Goal: Navigation & Orientation: Find specific page/section

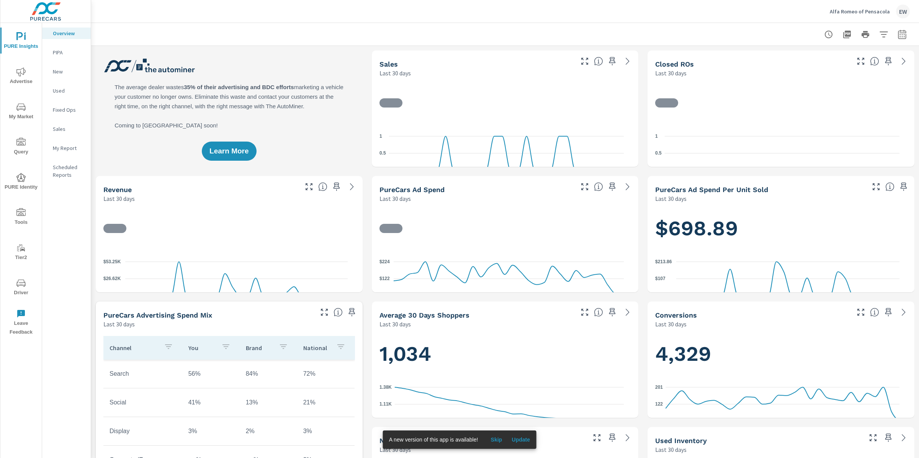
click at [530, 438] on span "Update" at bounding box center [520, 439] width 18 height 7
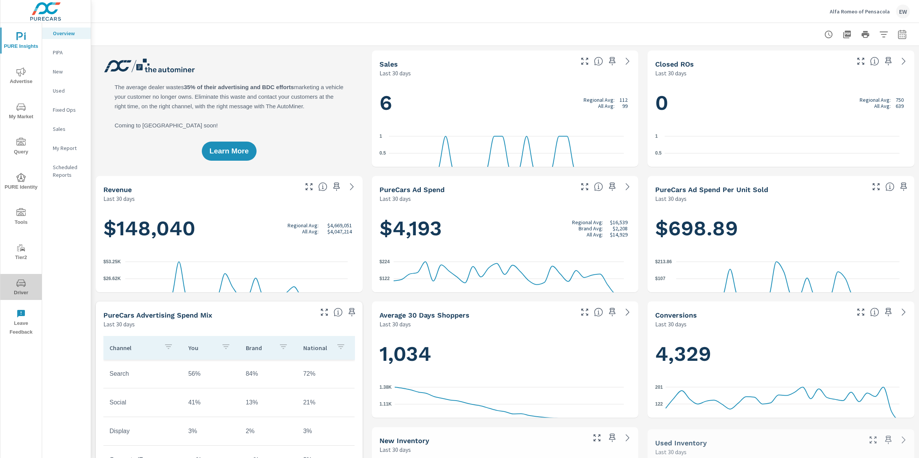
click at [23, 286] on icon "nav menu" at bounding box center [20, 283] width 9 height 9
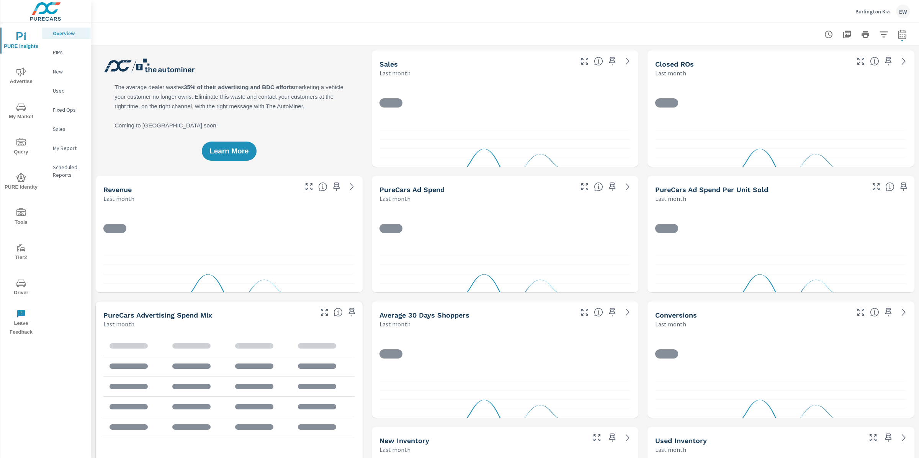
click at [857, 12] on p "Burlington Kia" at bounding box center [872, 11] width 34 height 7
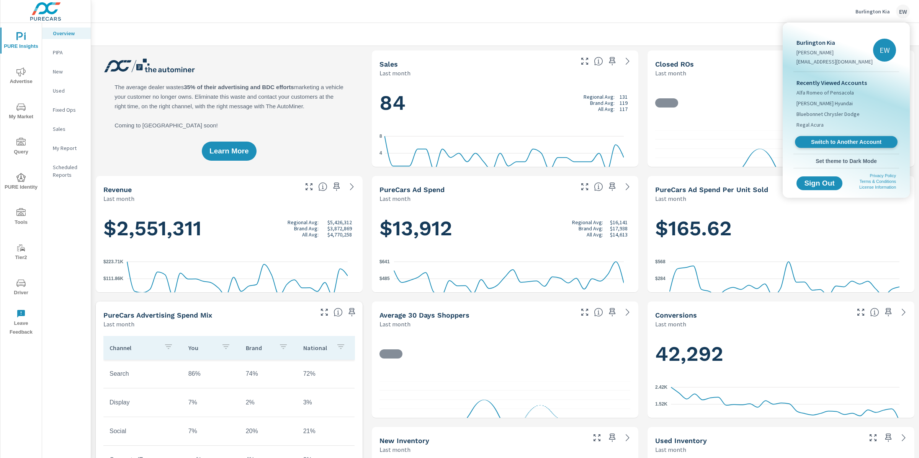
click at [825, 146] on span "Switch to Another Account" at bounding box center [846, 142] width 94 height 7
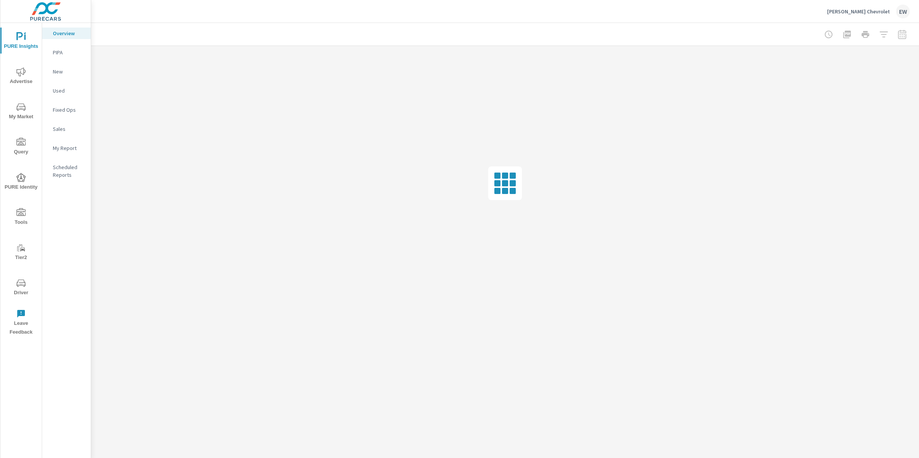
click at [29, 68] on span "Advertise" at bounding box center [21, 76] width 37 height 19
click at [18, 32] on icon "nav menu" at bounding box center [20, 36] width 9 height 9
click at [26, 113] on span "My Market" at bounding box center [21, 112] width 37 height 19
click at [66, 118] on p "Market Editor" at bounding box center [69, 114] width 32 height 8
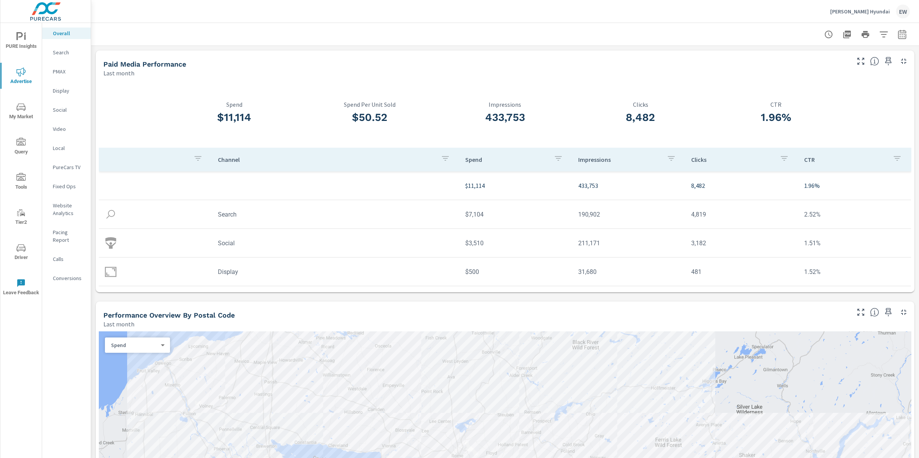
click at [846, 12] on p "Mastrovito Hyundai" at bounding box center [860, 11] width 60 height 7
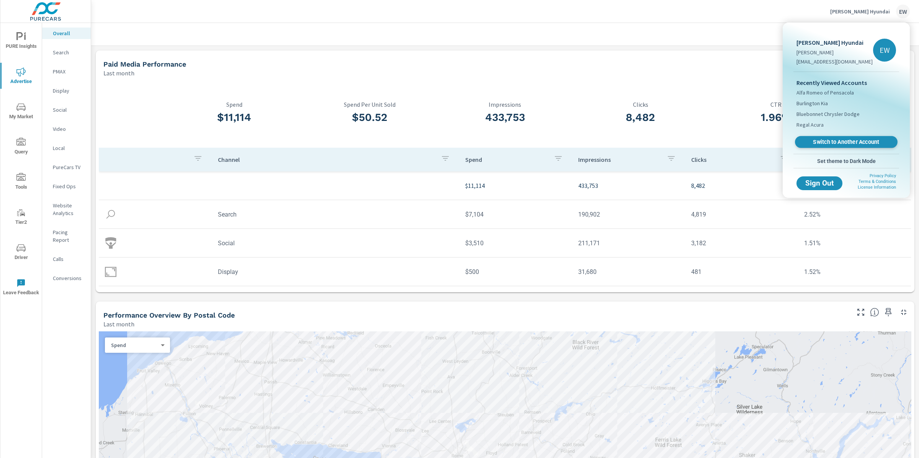
click at [839, 146] on span "Switch to Another Account" at bounding box center [846, 142] width 94 height 7
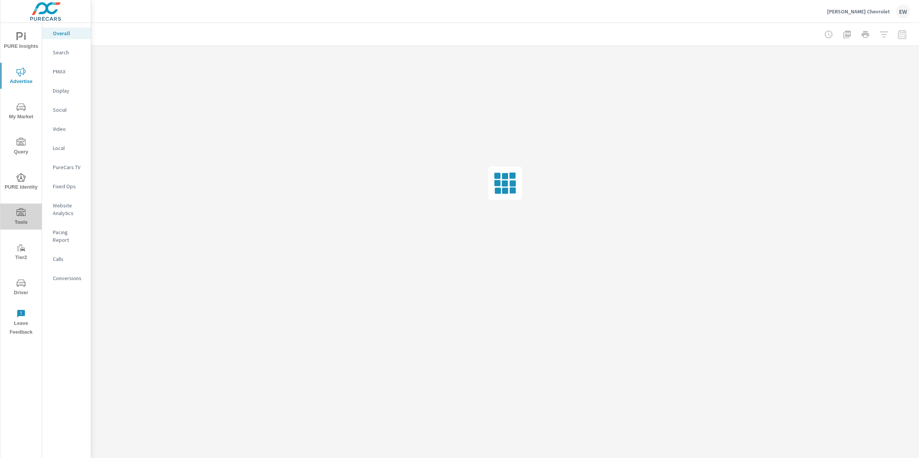
click at [23, 214] on icon "nav menu" at bounding box center [20, 212] width 9 height 9
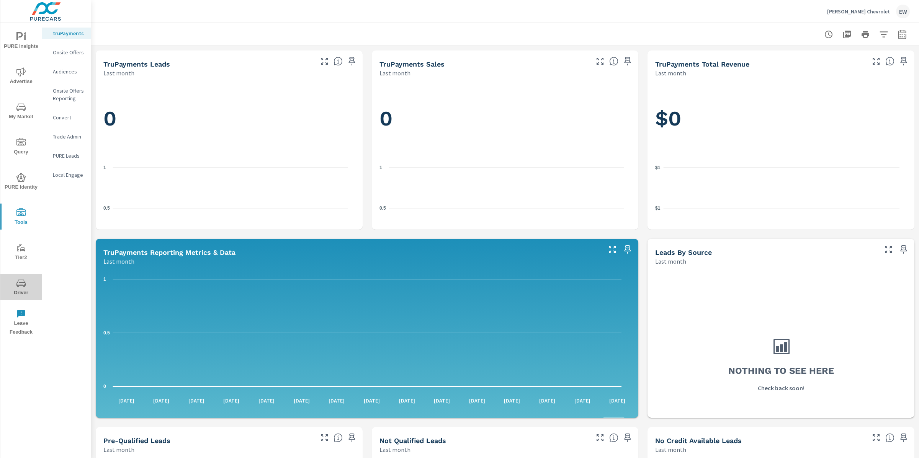
click at [23, 284] on icon "nav menu" at bounding box center [20, 282] width 9 height 7
